Goal: Find specific page/section: Find specific page/section

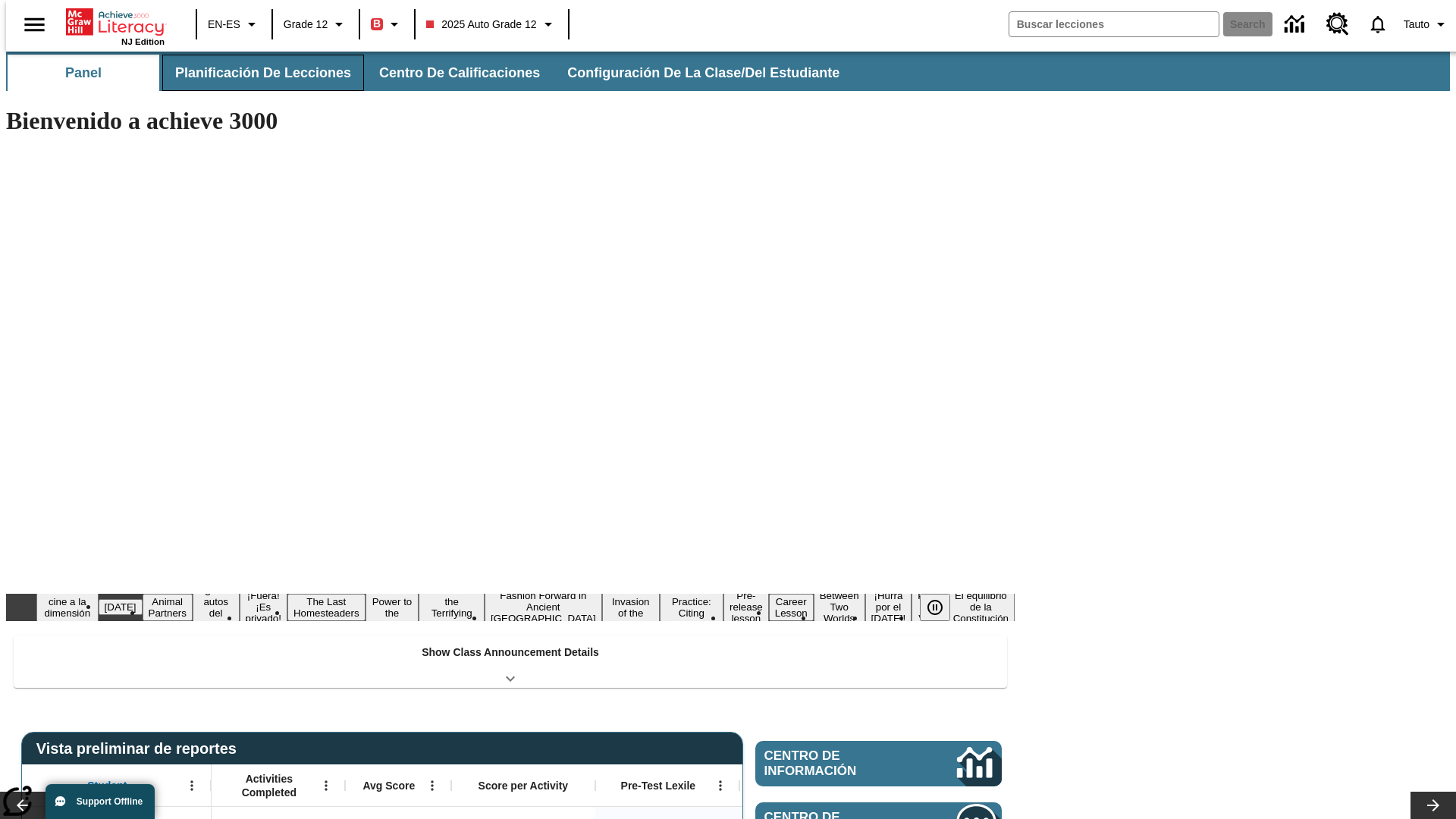
click at [254, 73] on button "Planificación de lecciones" at bounding box center [262, 73] width 201 height 36
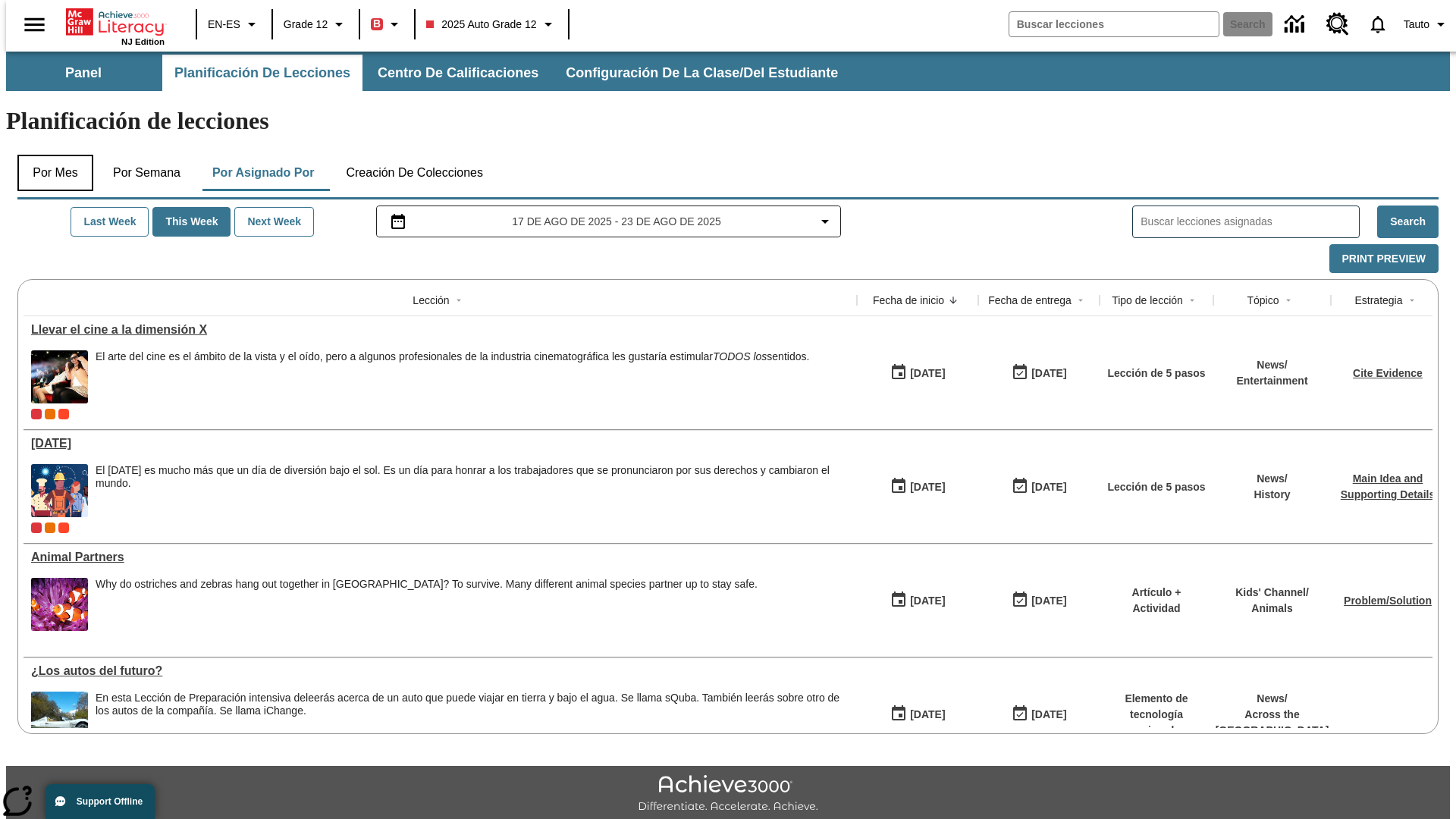
click at [49, 155] on button "Por mes" at bounding box center [55, 173] width 76 height 36
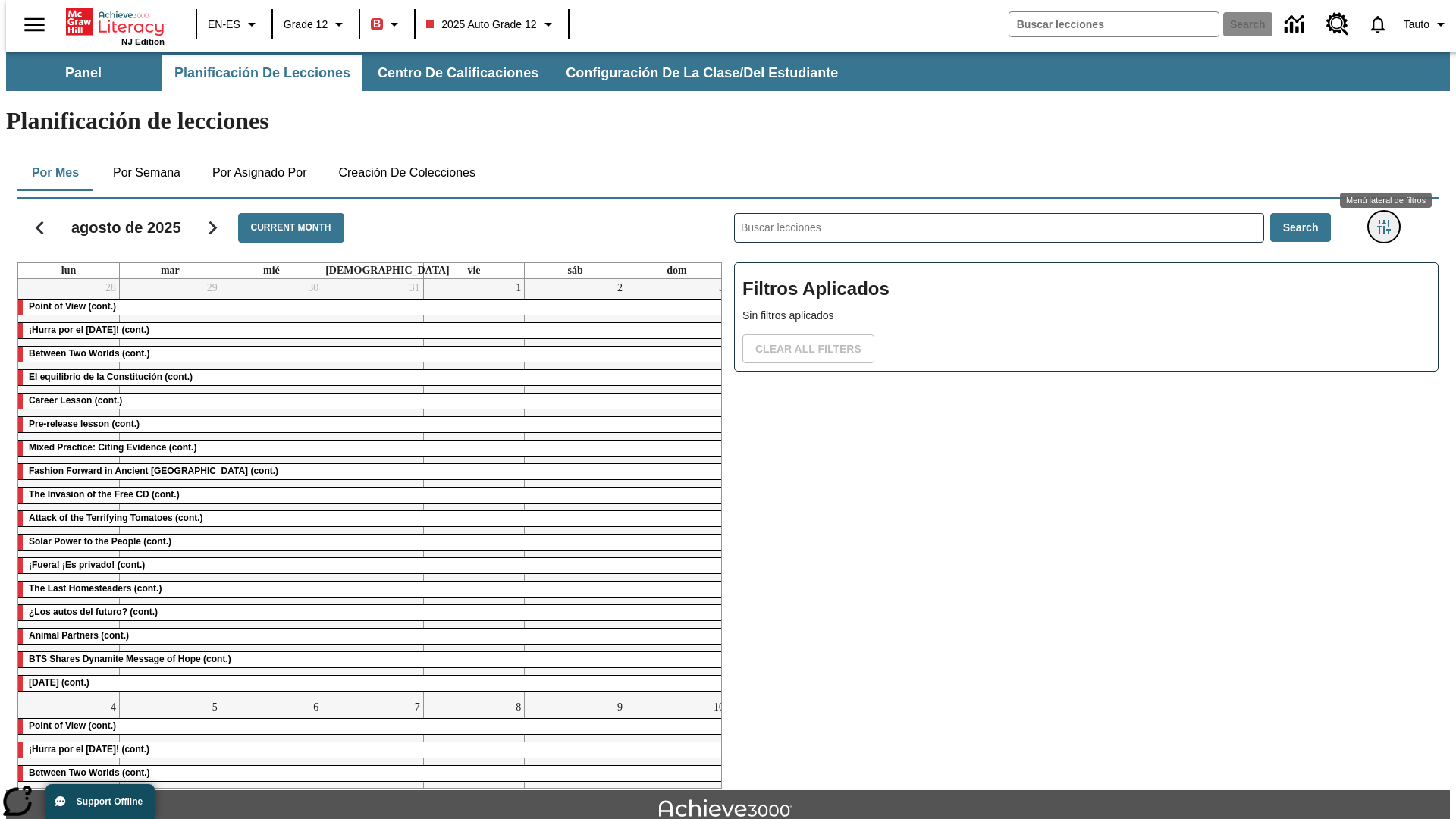
click at [1388, 220] on icon "Menú lateral de filtros" at bounding box center [1383, 227] width 14 height 14
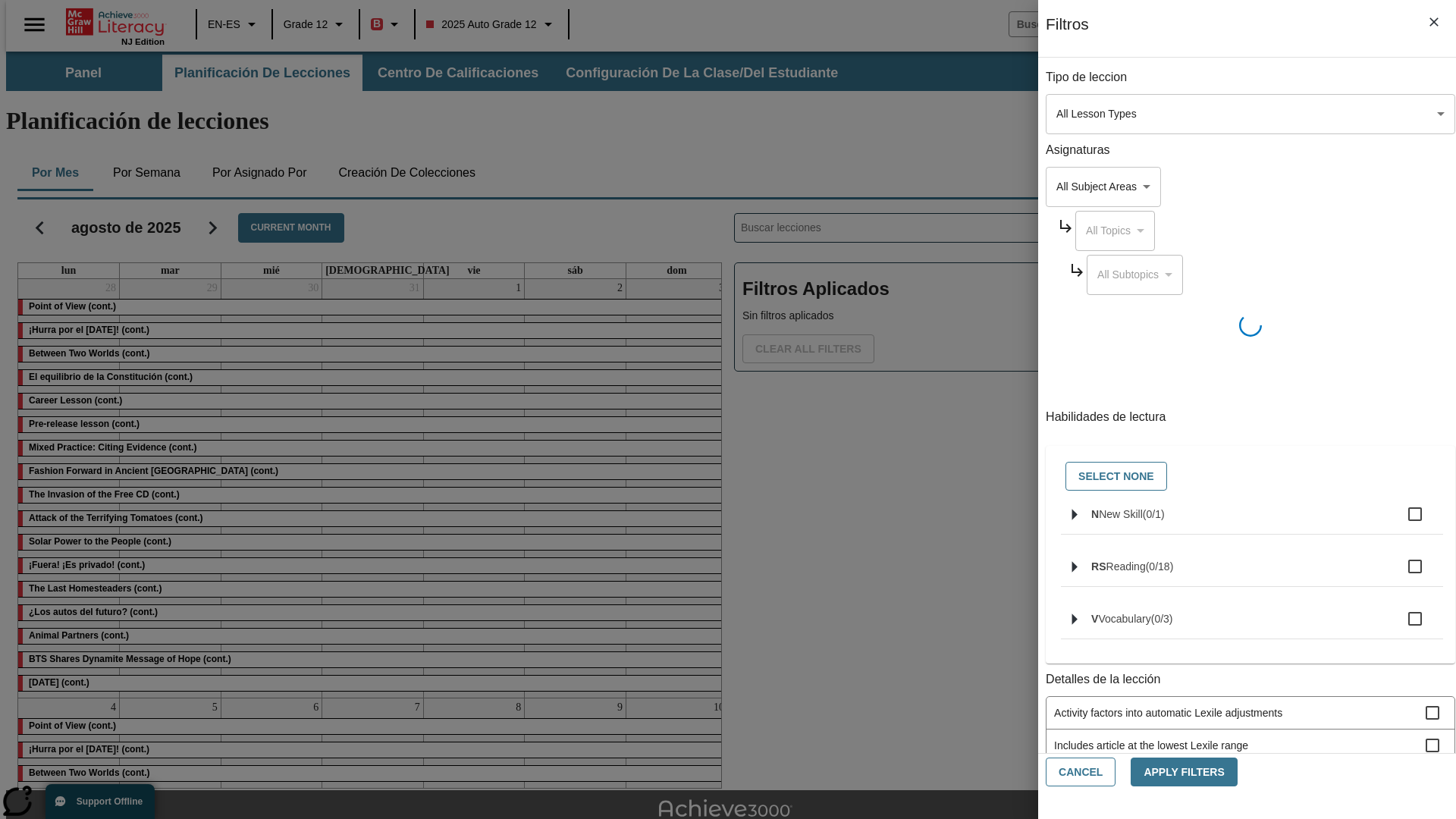
click at [1092, 114] on body "Saltar al contenido principal NJ Edition EN-ES Grade 12 B 2025 Auto Grade 12 Se…" at bounding box center [728, 470] width 1443 height 837
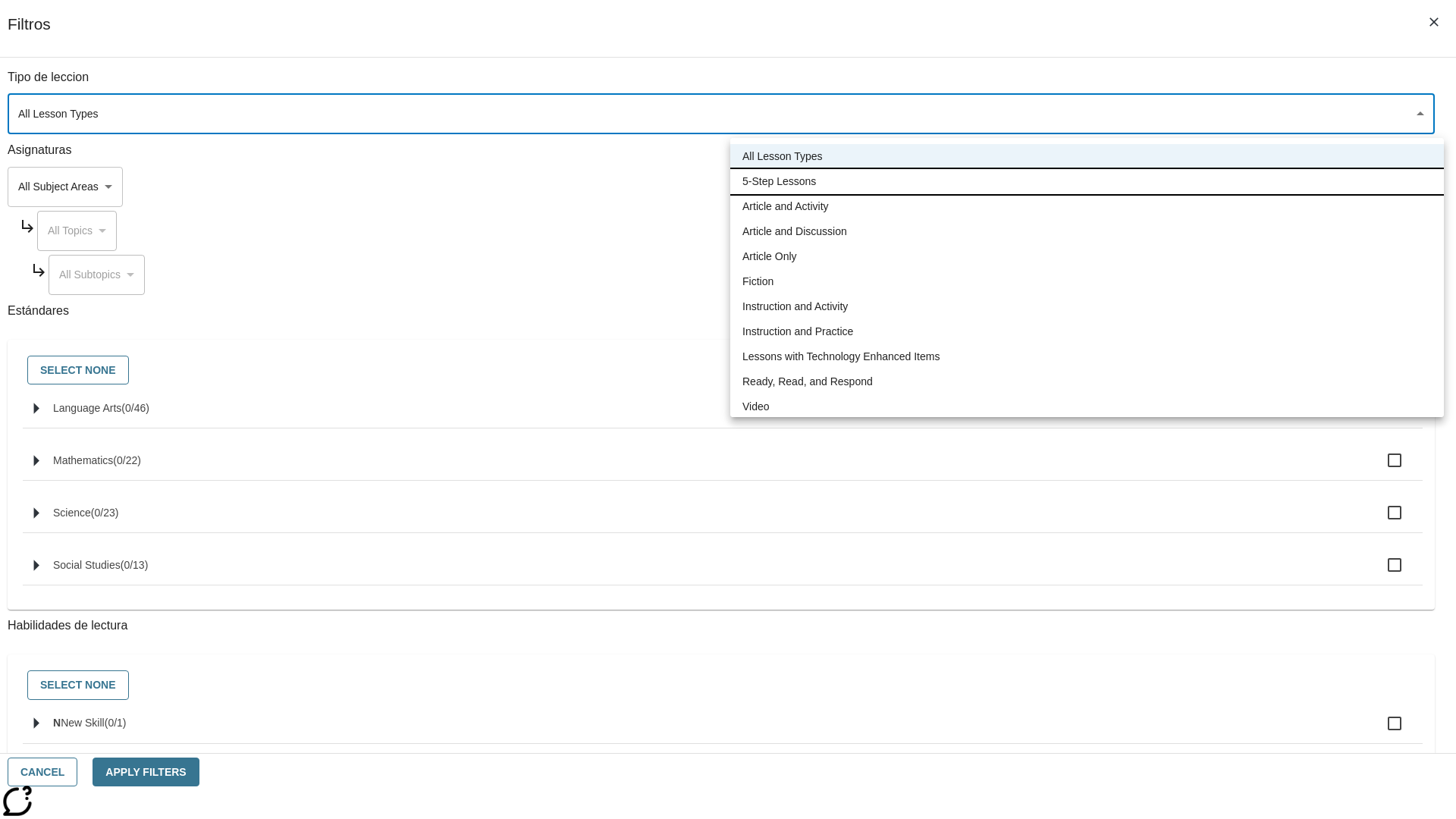
click at [1087, 182] on li "5-Step Lessons" at bounding box center [1087, 181] width 714 height 25
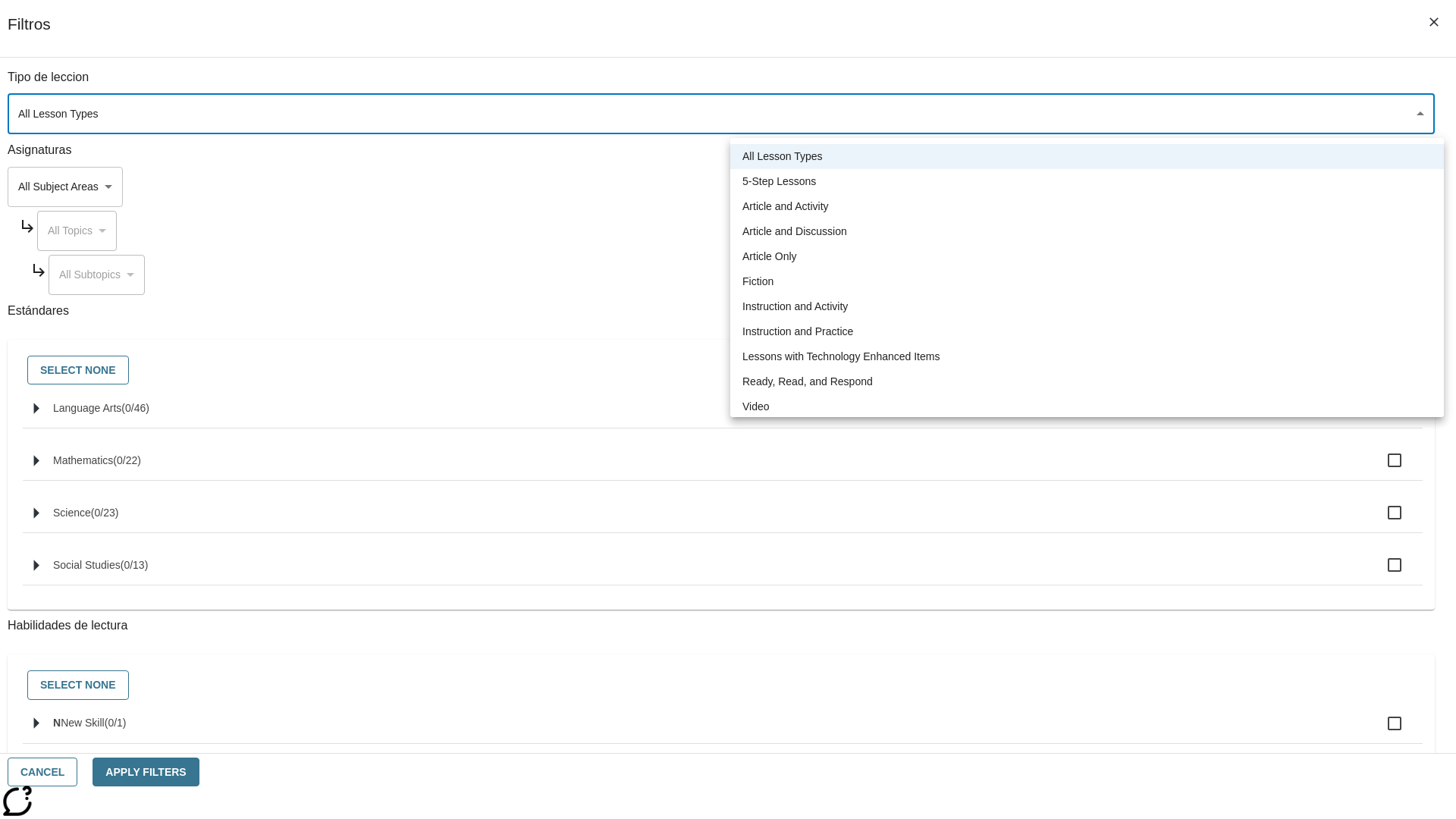
type input "1"
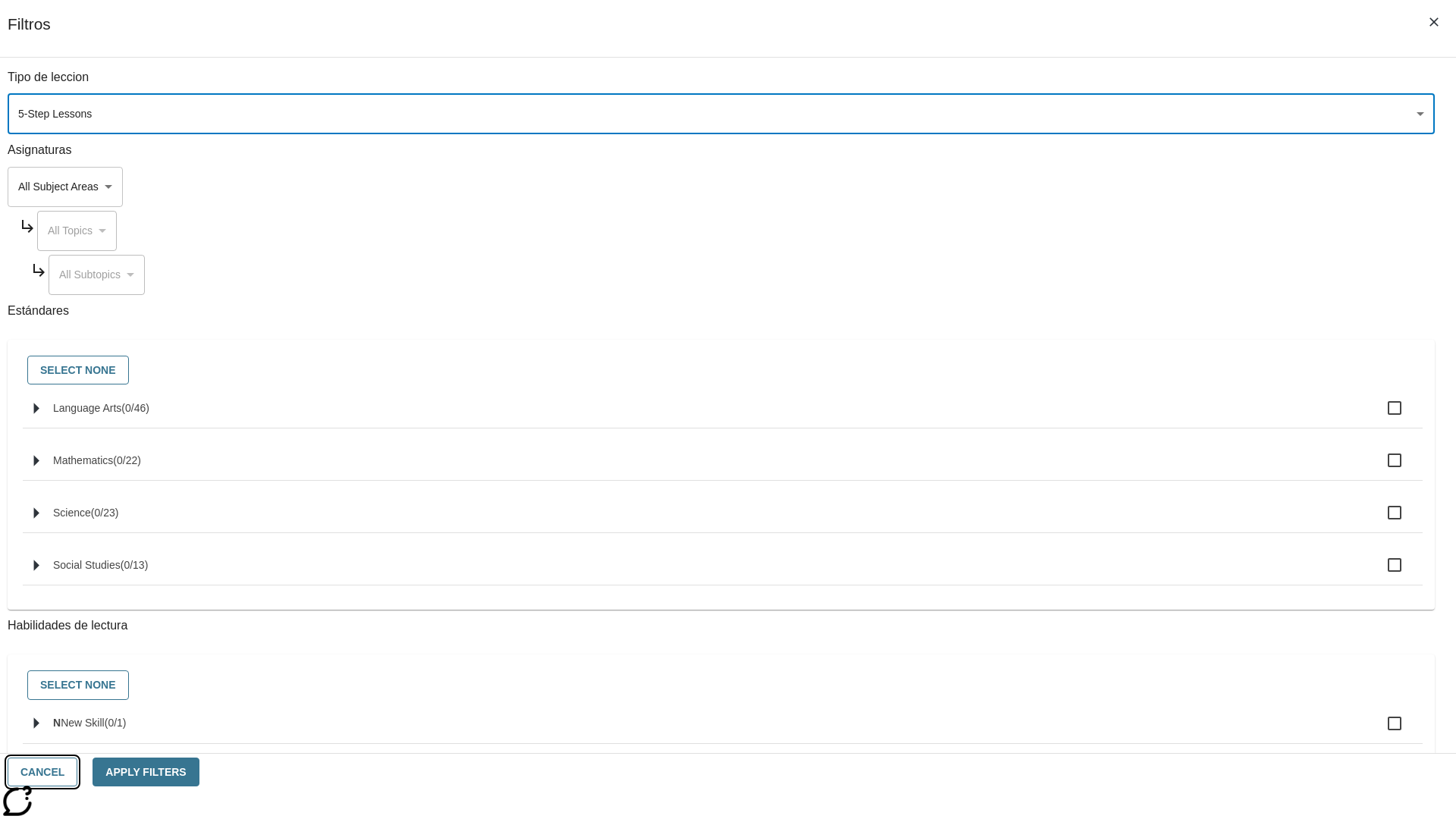
click at [78, 772] on button "Cancel" at bounding box center [42, 772] width 70 height 29
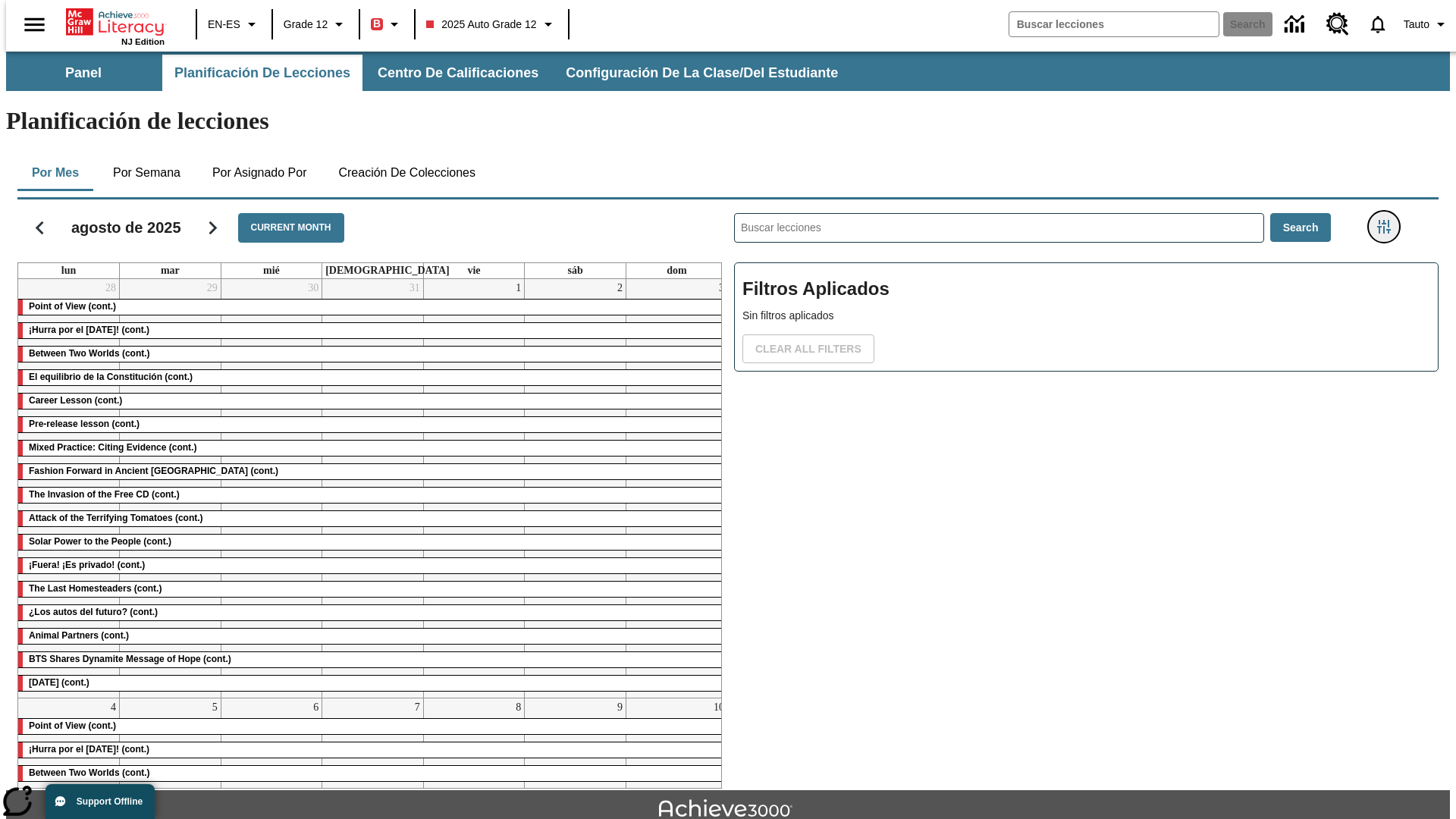
click at [1388, 220] on icon "Menú lateral de filtros" at bounding box center [1383, 227] width 14 height 14
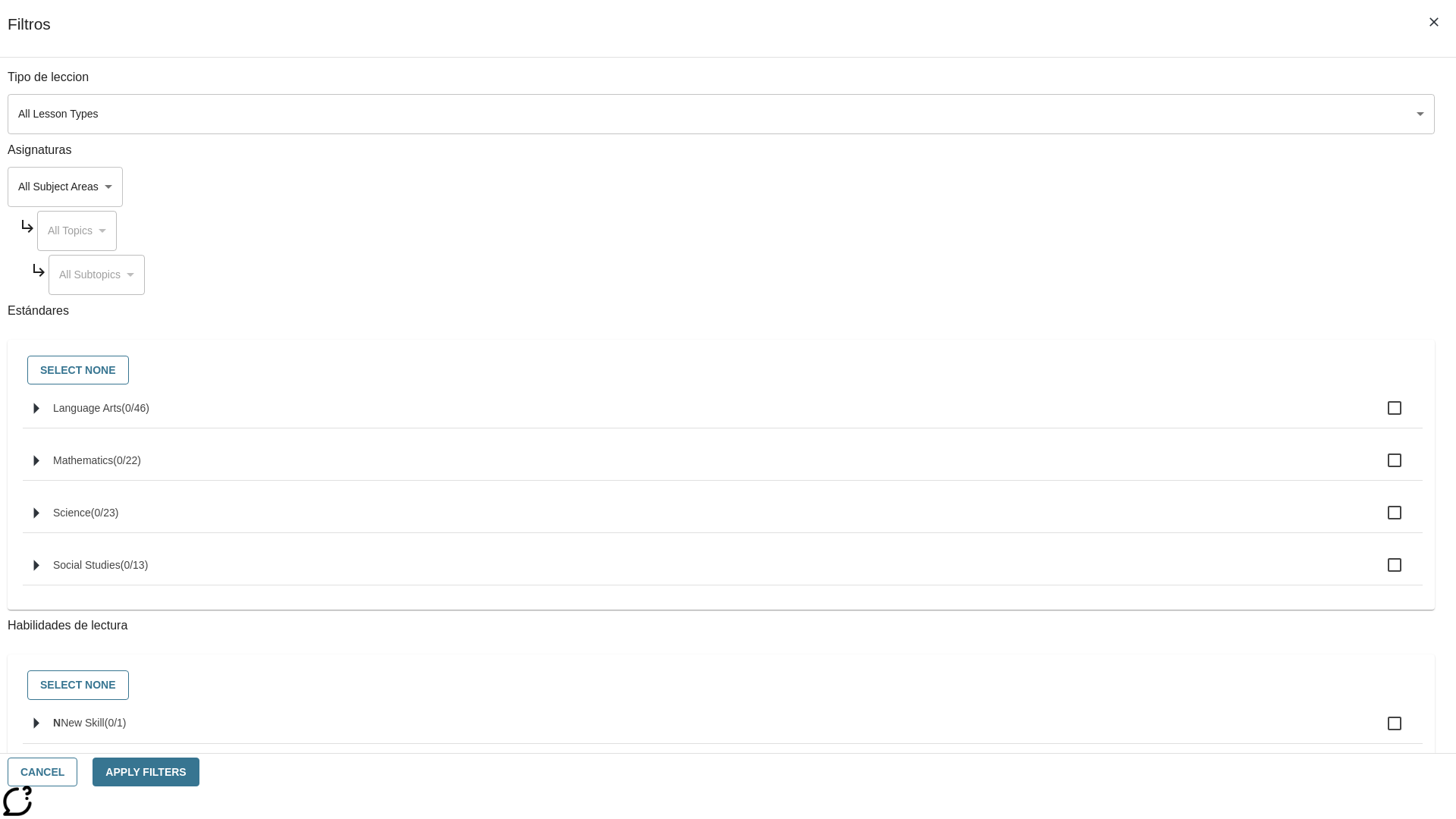
click at [1092, 114] on body "Saltar al contenido principal NJ Edition EN-ES Grade 12 B 2025 Auto Grade 12 Se…" at bounding box center [728, 470] width 1443 height 837
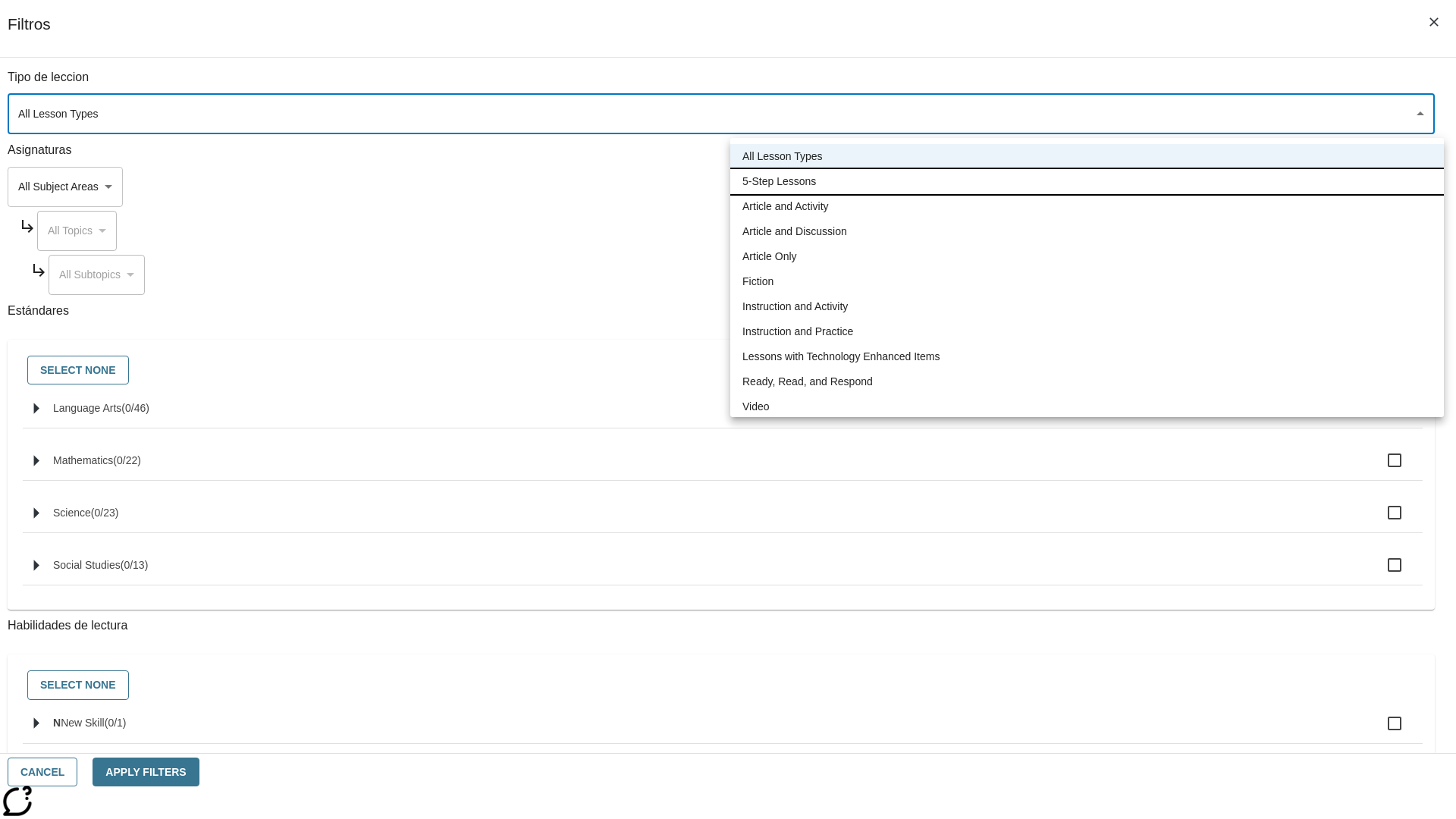
click at [1087, 182] on li "5-Step Lessons" at bounding box center [1087, 181] width 714 height 25
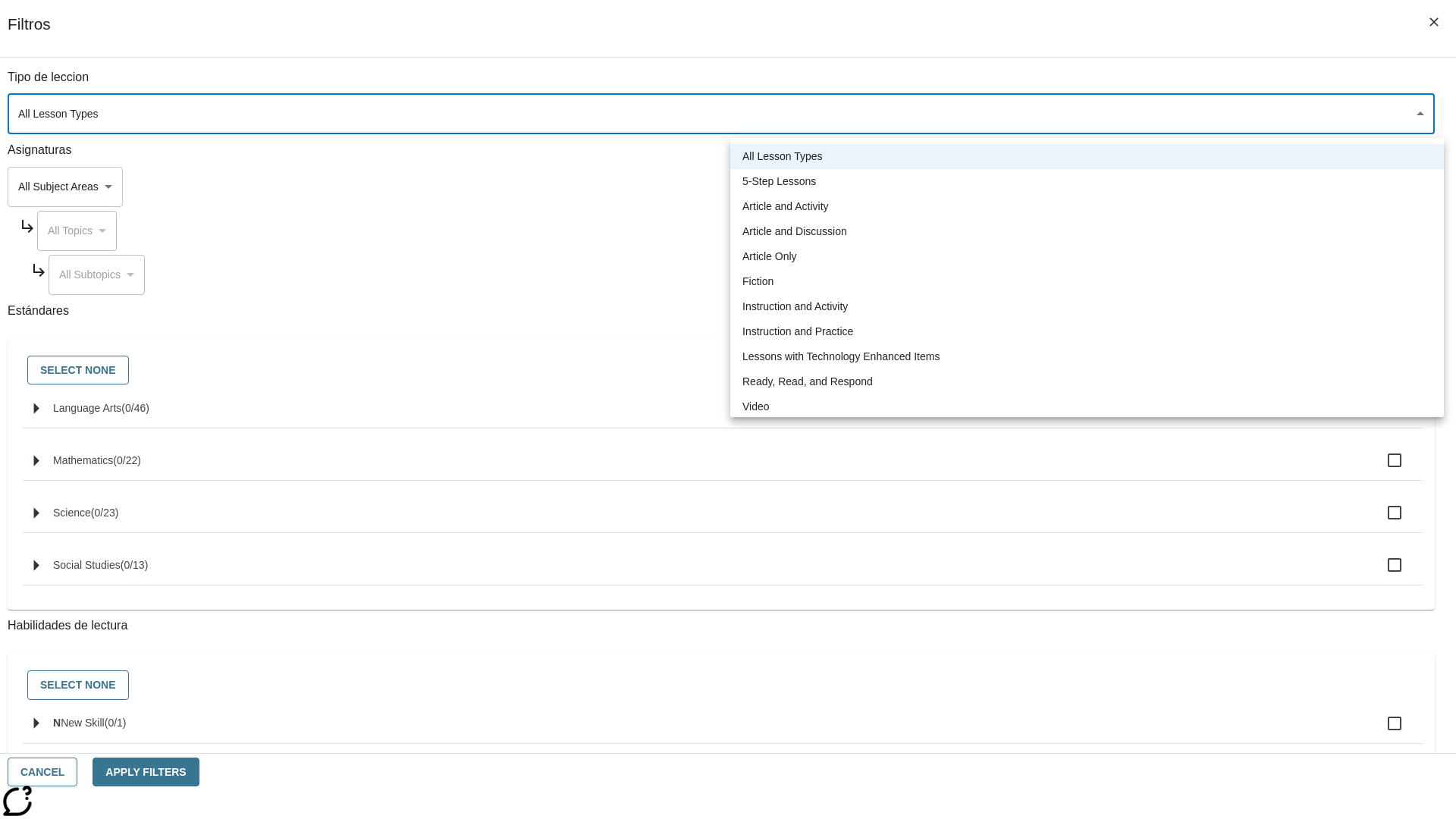
type input "1"
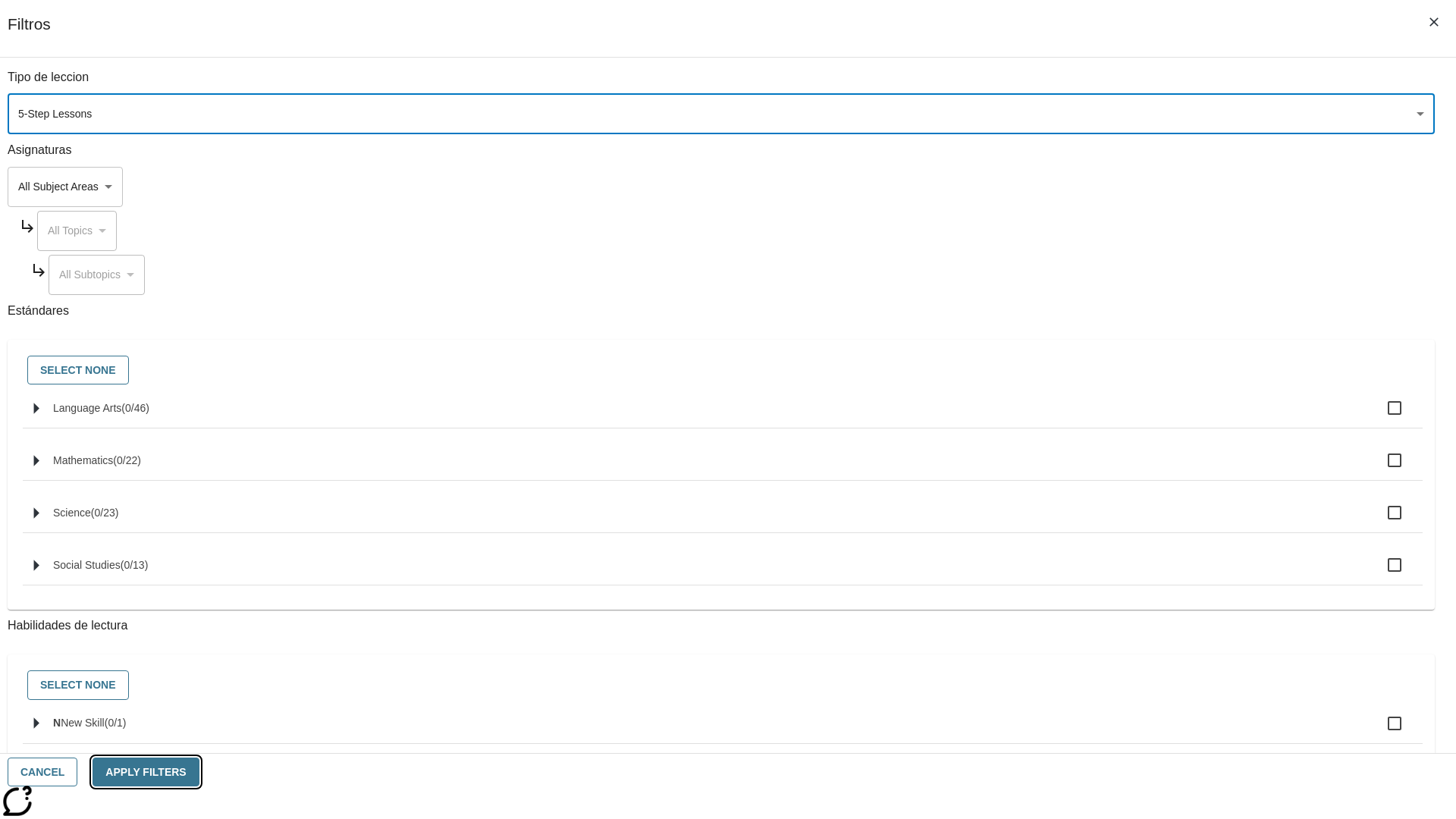
click at [198, 772] on button "Apply Filters" at bounding box center [145, 772] width 106 height 29
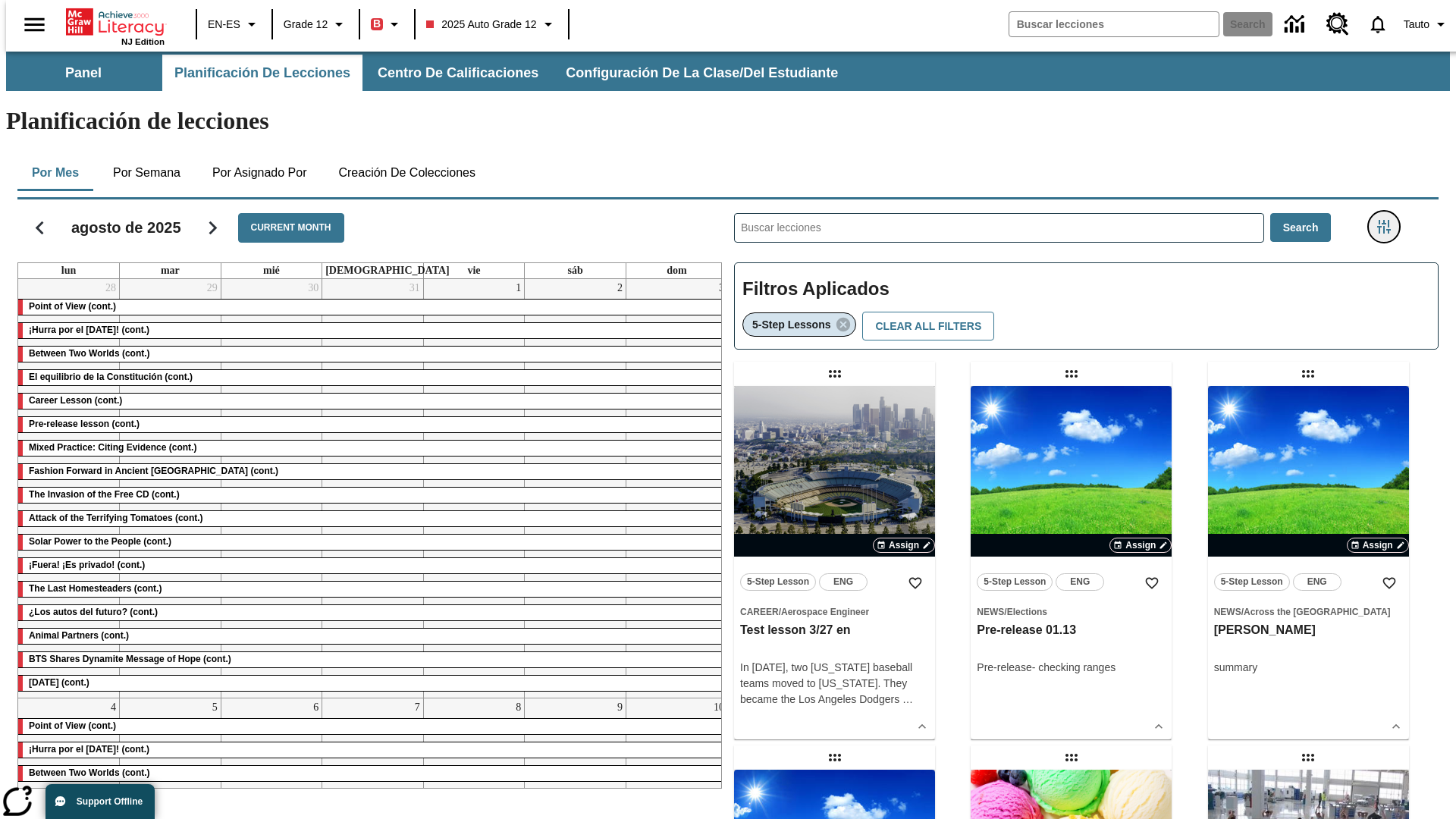
click at [1388, 220] on icon "Menú lateral de filtros" at bounding box center [1383, 227] width 14 height 14
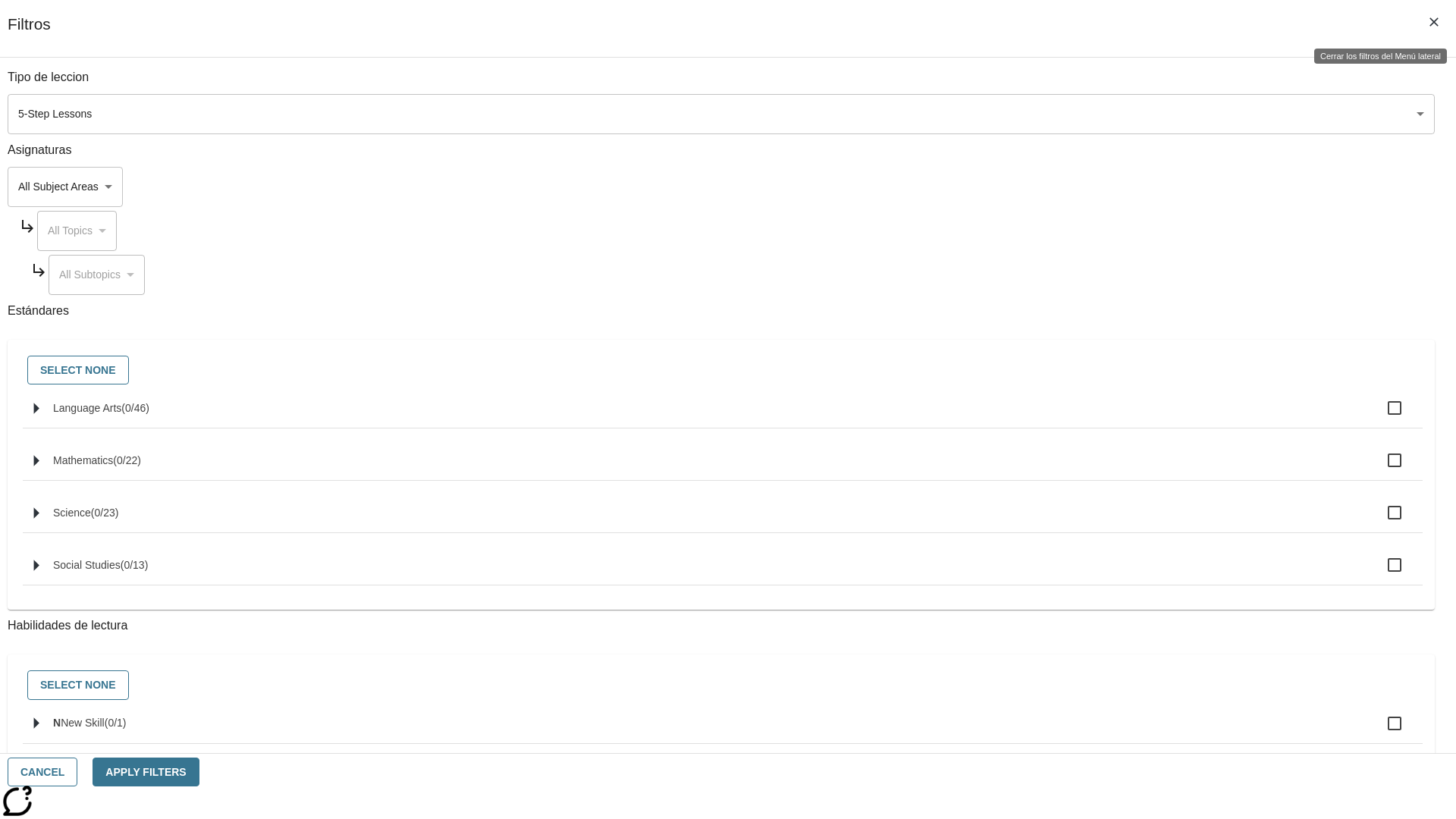
click at [1433, 22] on icon "Cerrar los filtros del Menú lateral" at bounding box center [1433, 22] width 9 height 9
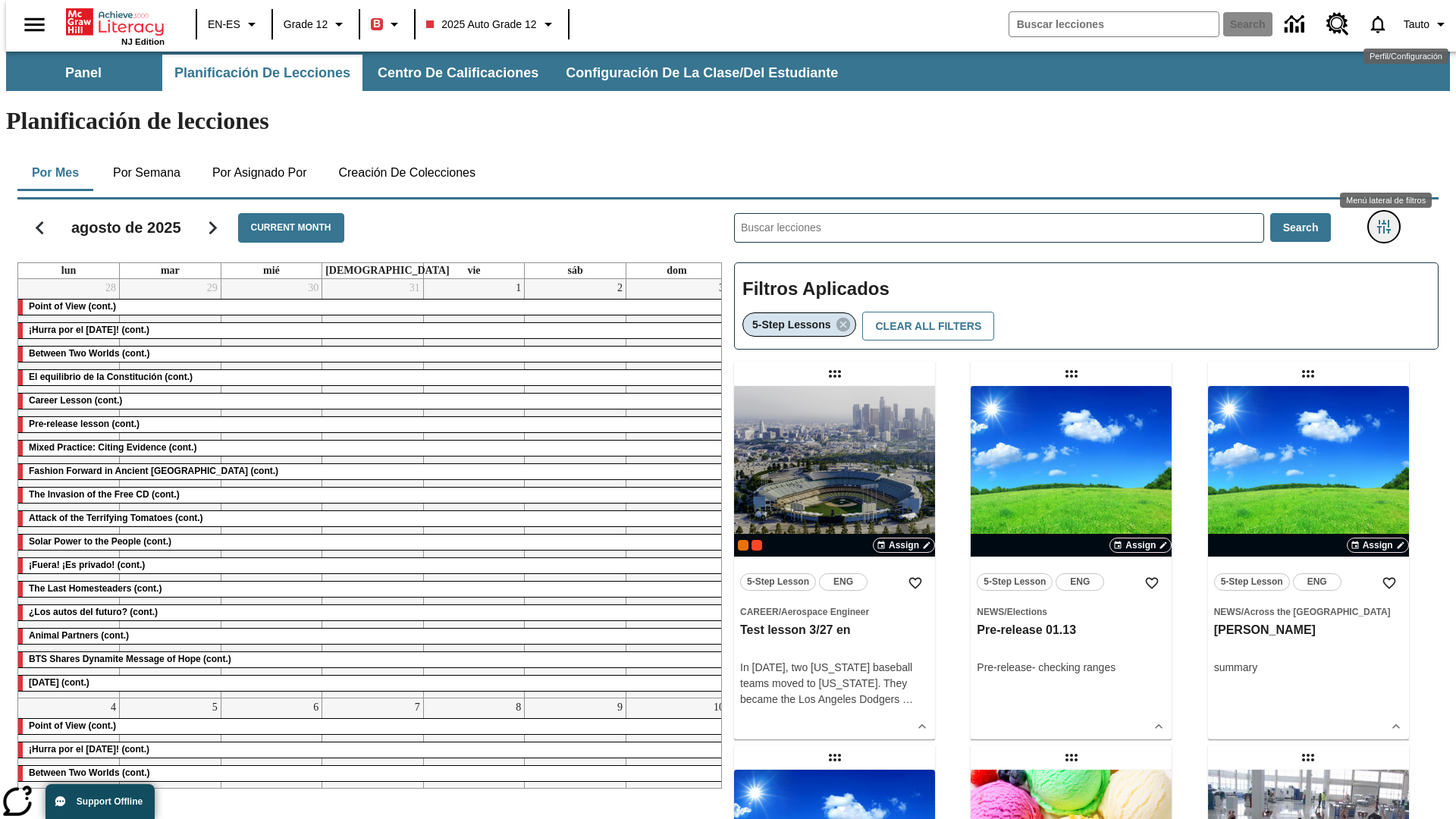
click at [1388, 220] on icon "Menú lateral de filtros" at bounding box center [1383, 227] width 14 height 14
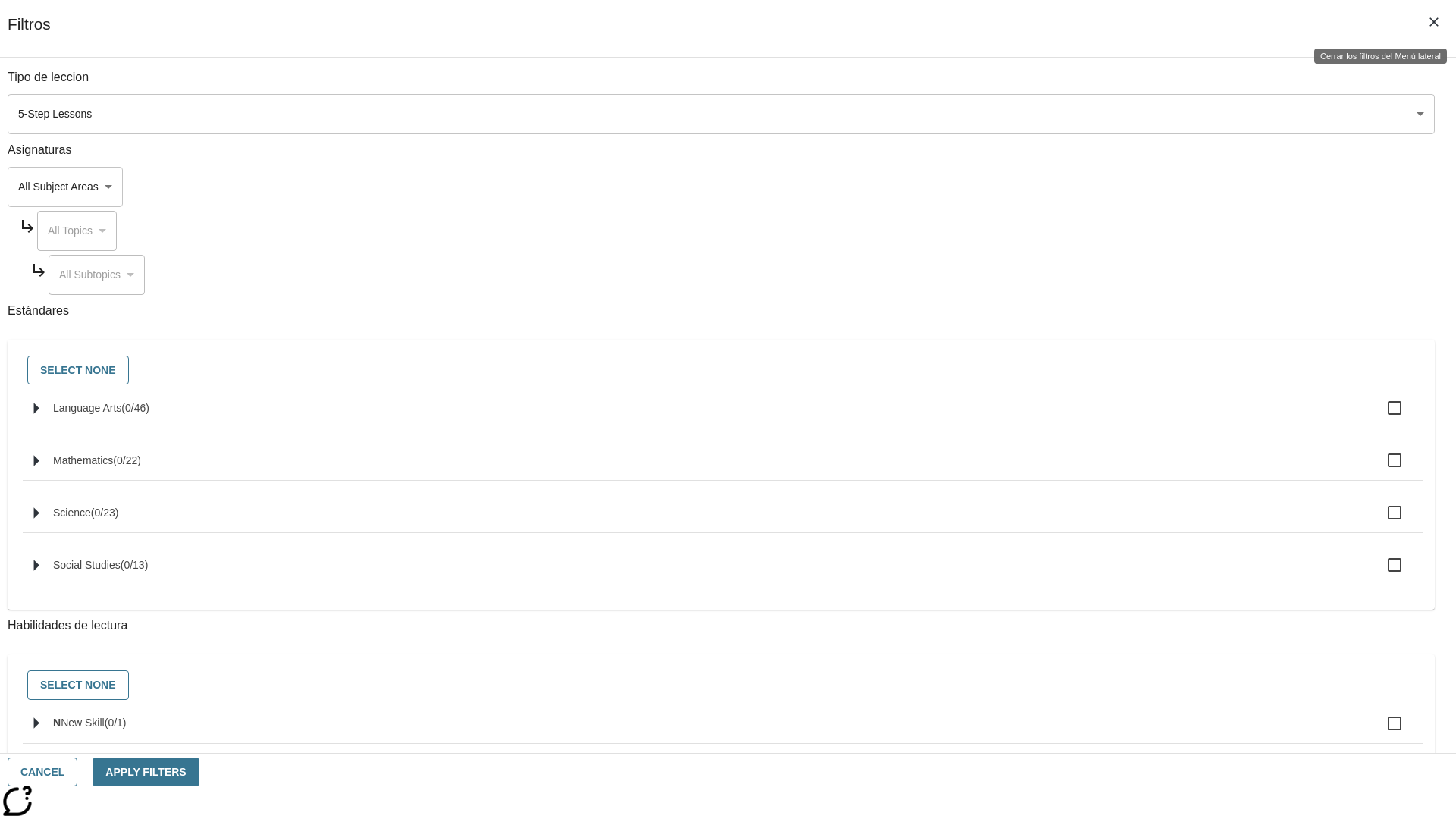
click at [1433, 22] on icon "Cerrar los filtros del Menú lateral" at bounding box center [1433, 22] width 9 height 9
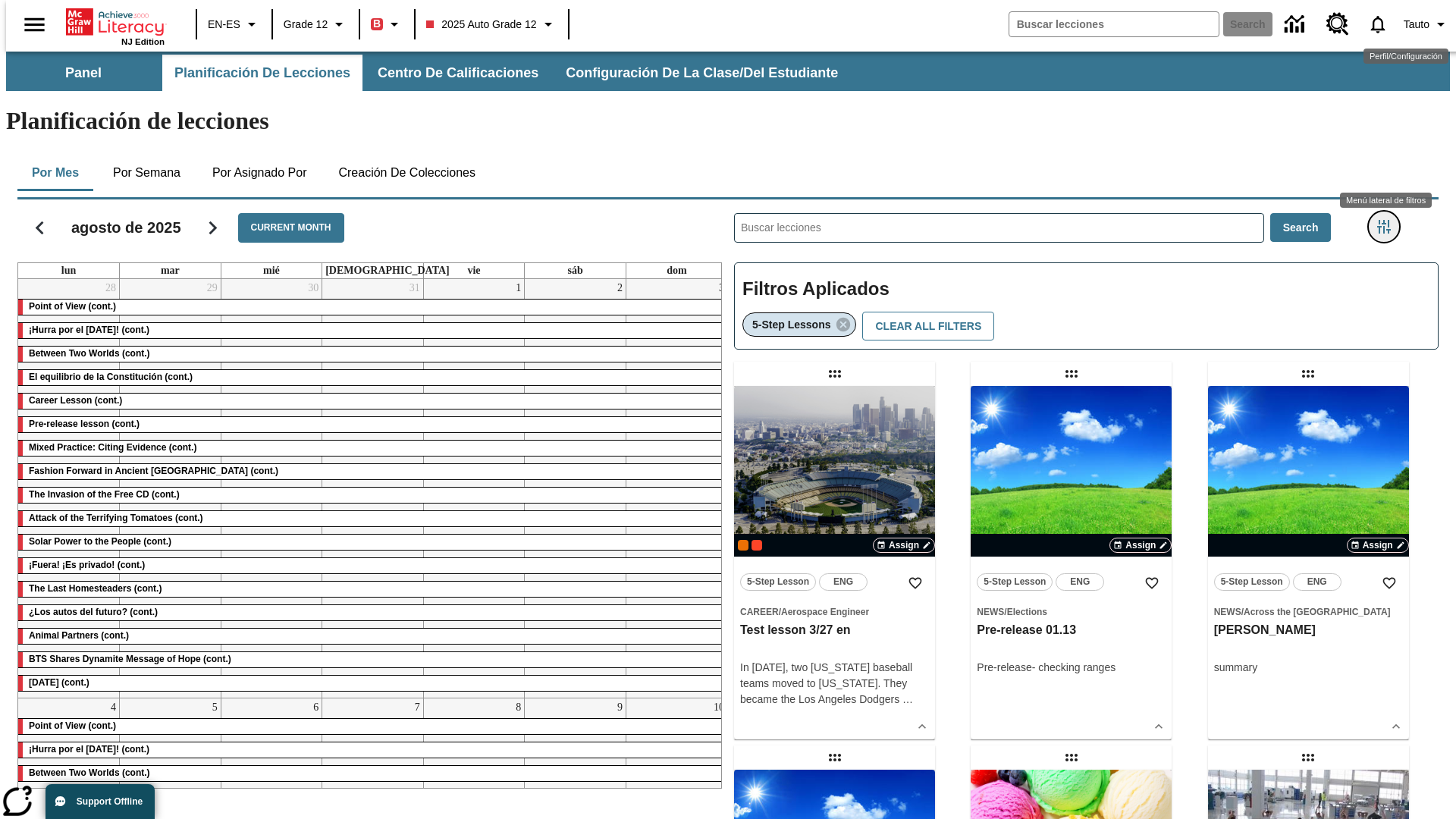
click at [1388, 220] on icon "Menú lateral de filtros" at bounding box center [1383, 227] width 14 height 14
